Goal: Ask a question

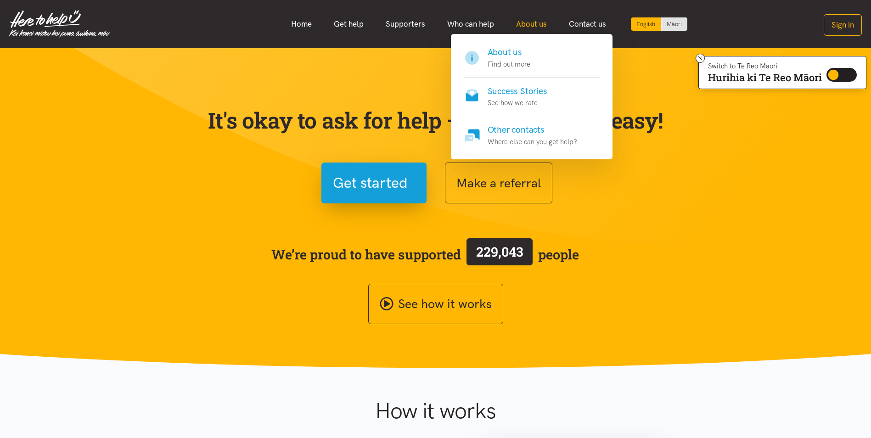
click at [533, 25] on link "About us" at bounding box center [531, 24] width 53 height 20
click at [516, 58] on div "About us Find out more" at bounding box center [509, 58] width 43 height 24
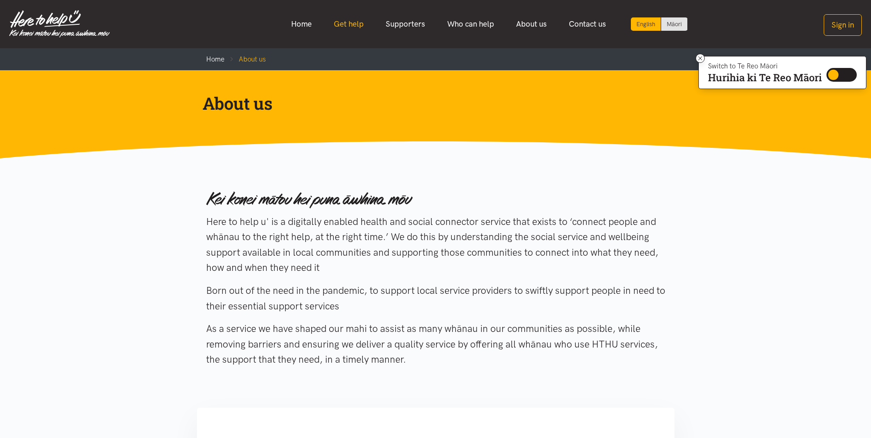
click at [336, 24] on link "Get help" at bounding box center [349, 24] width 52 height 20
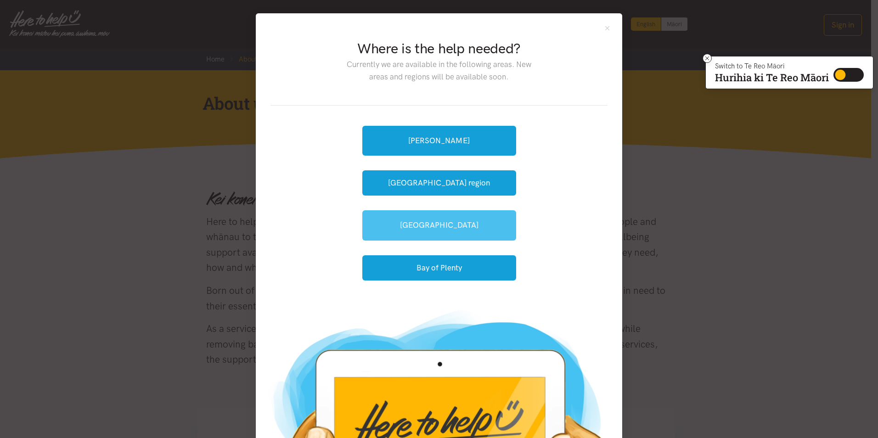
click at [435, 226] on link "[GEOGRAPHIC_DATA]" at bounding box center [439, 225] width 154 height 30
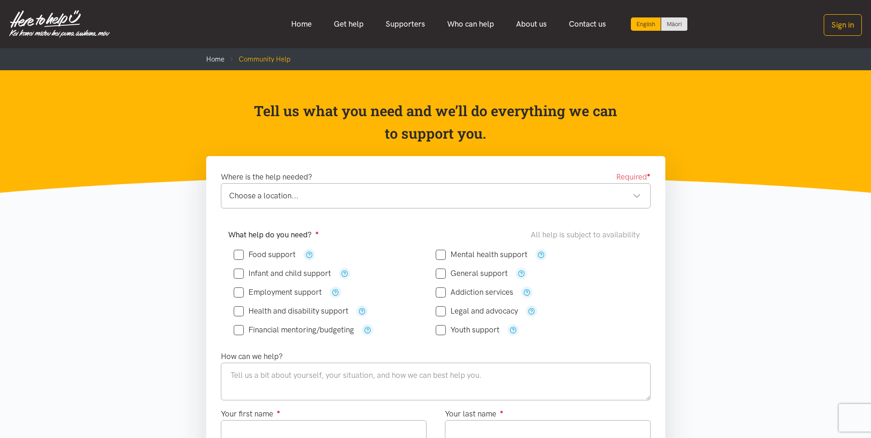
scroll to position [46, 0]
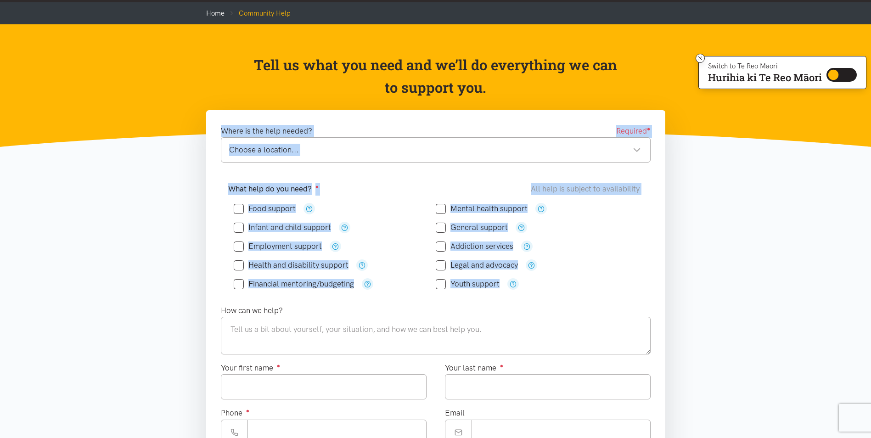
drag, startPoint x: 220, startPoint y: 129, endPoint x: 577, endPoint y: 286, distance: 389.7
click at [577, 286] on form "Where is the help needed? Required ● Choose a location... Choose a location... …" at bounding box center [436, 377] width 430 height 504
click at [577, 286] on div "Youth support" at bounding box center [537, 283] width 202 height 11
